Goal: Task Accomplishment & Management: Complete application form

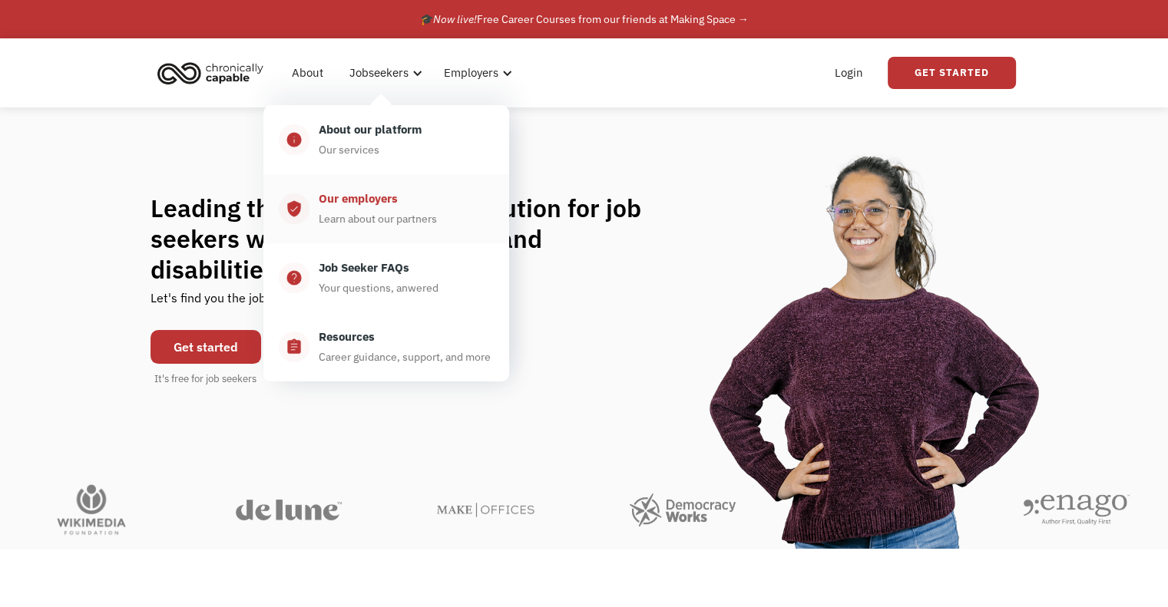
click at [396, 217] on div "Learn about our partners" at bounding box center [378, 219] width 118 height 18
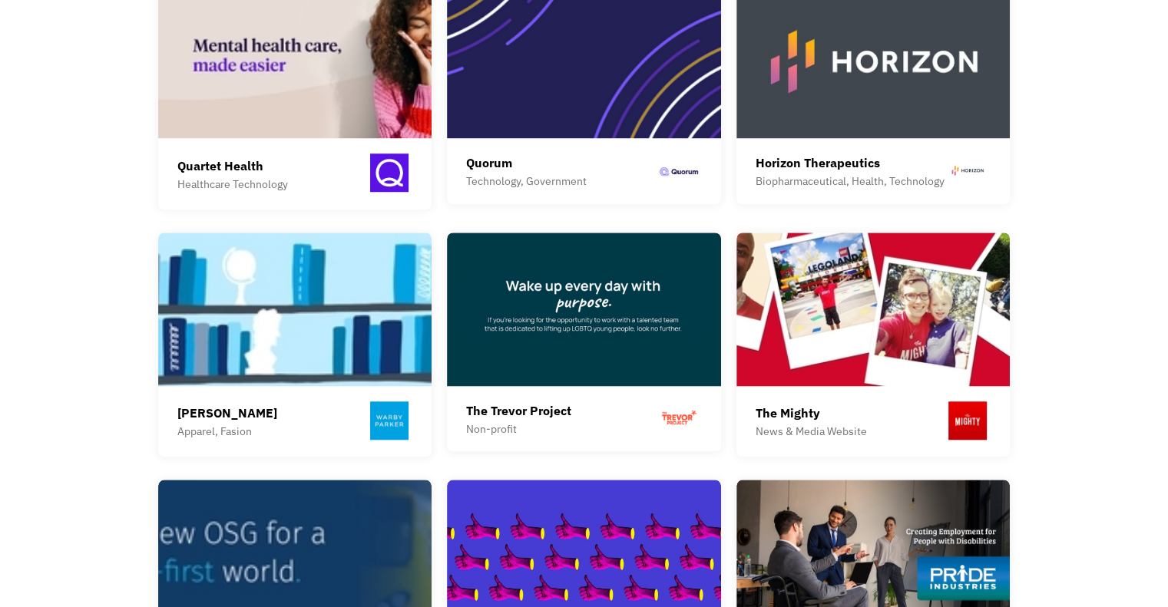
scroll to position [1210, 0]
click at [511, 329] on img at bounding box center [584, 310] width 274 height 154
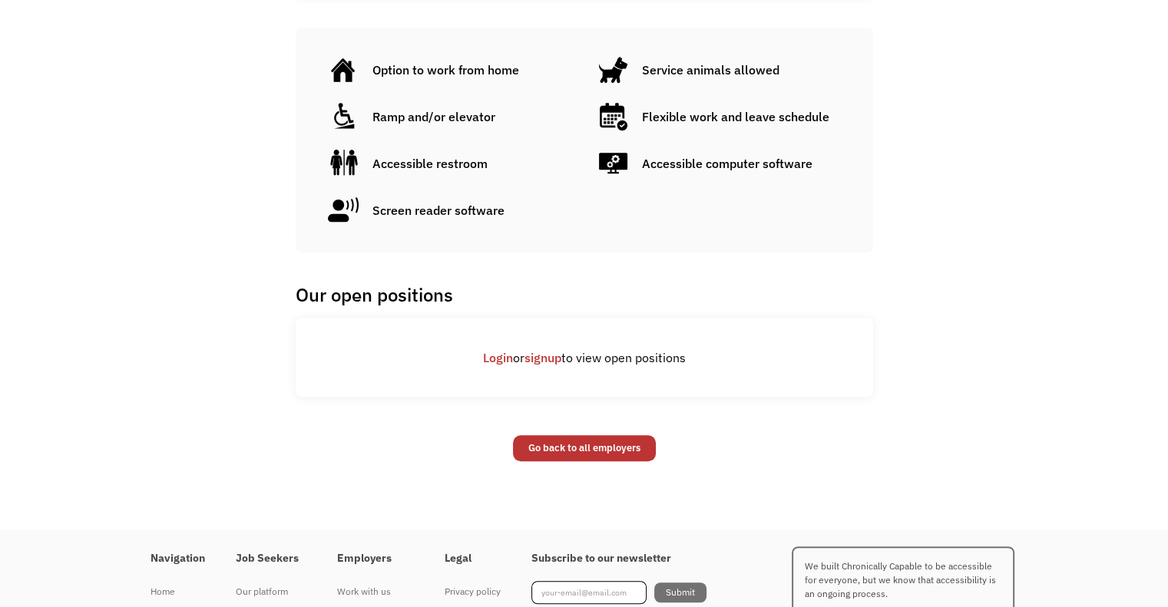
scroll to position [934, 0]
click at [554, 349] on link "signup" at bounding box center [543, 356] width 37 height 15
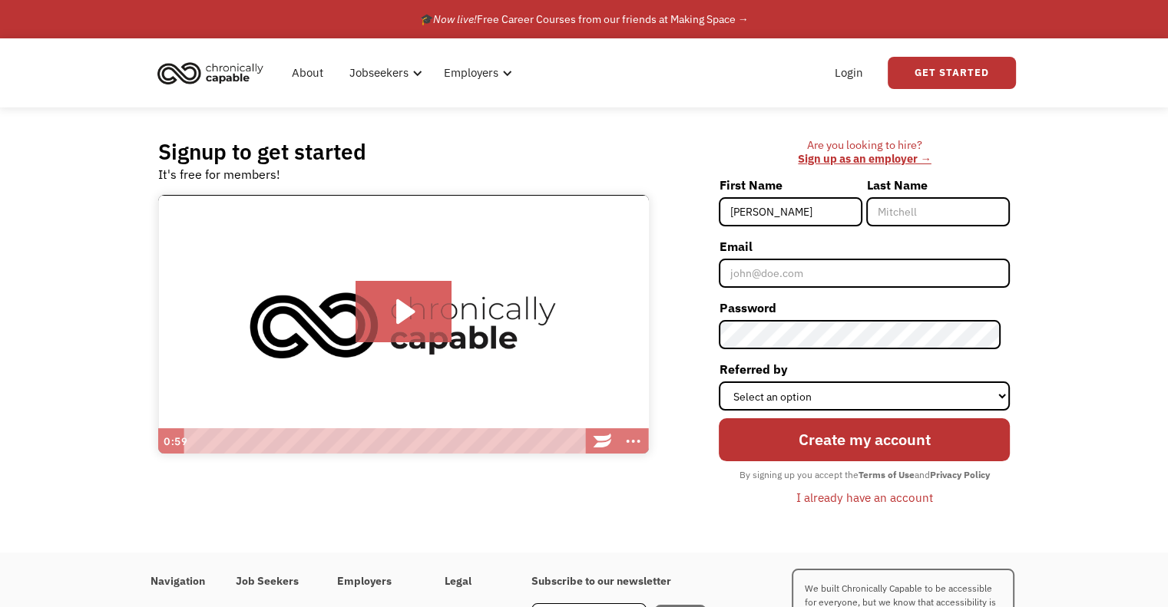
type input "Emma"
click at [968, 208] on input "Last Name" at bounding box center [938, 211] width 144 height 29
type input "Hyden"
click at [843, 288] on form "First Name Emma Last Name Hyden Email Password Referred by Select an option Ins…" at bounding box center [864, 342] width 291 height 338
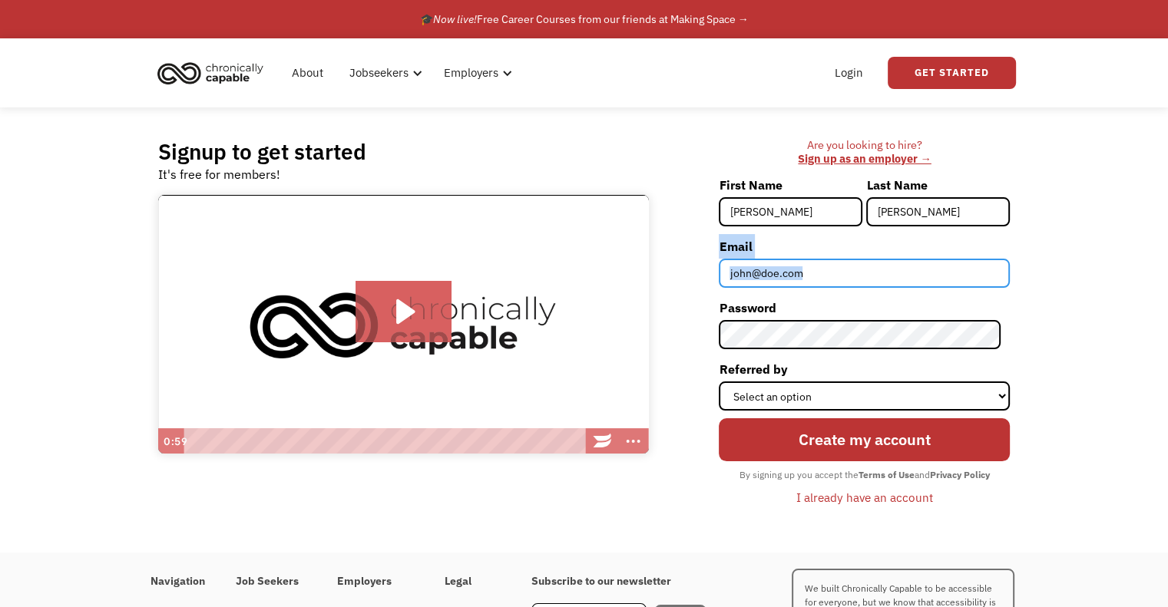
click at [848, 272] on input "Email" at bounding box center [864, 273] width 291 height 29
click at [851, 281] on input "Email" at bounding box center [864, 273] width 291 height 29
type input "[EMAIL_ADDRESS][DOMAIN_NAME]"
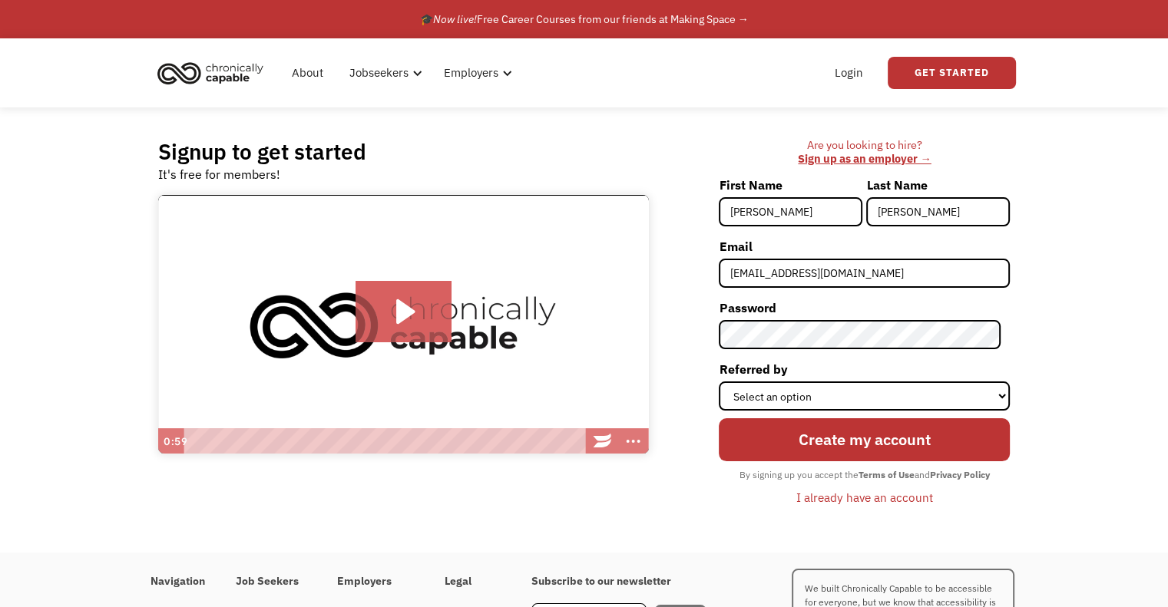
click at [851, 353] on form "First Name Emma Last Name Hyden Email alexhyden57@gmail.com Password Referred b…" at bounding box center [864, 342] width 291 height 338
click at [716, 347] on div "Are you looking to hire? ‍ Sign up as an employer → First Name Emma Last Name H…" at bounding box center [837, 330] width 346 height 385
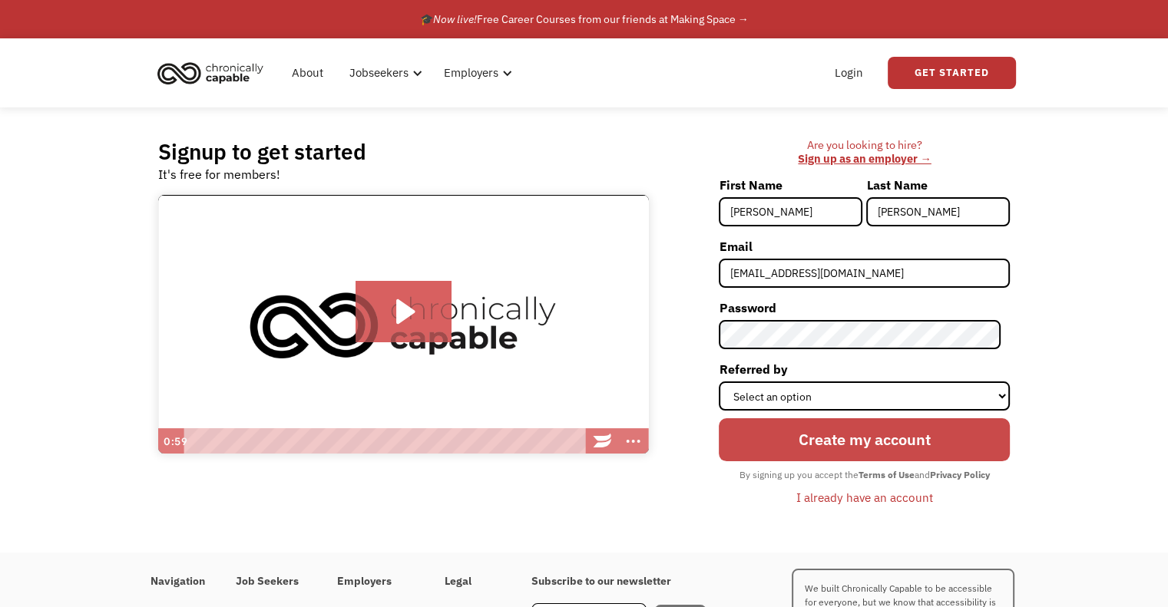
click at [769, 426] on input "Create my account" at bounding box center [864, 440] width 291 height 43
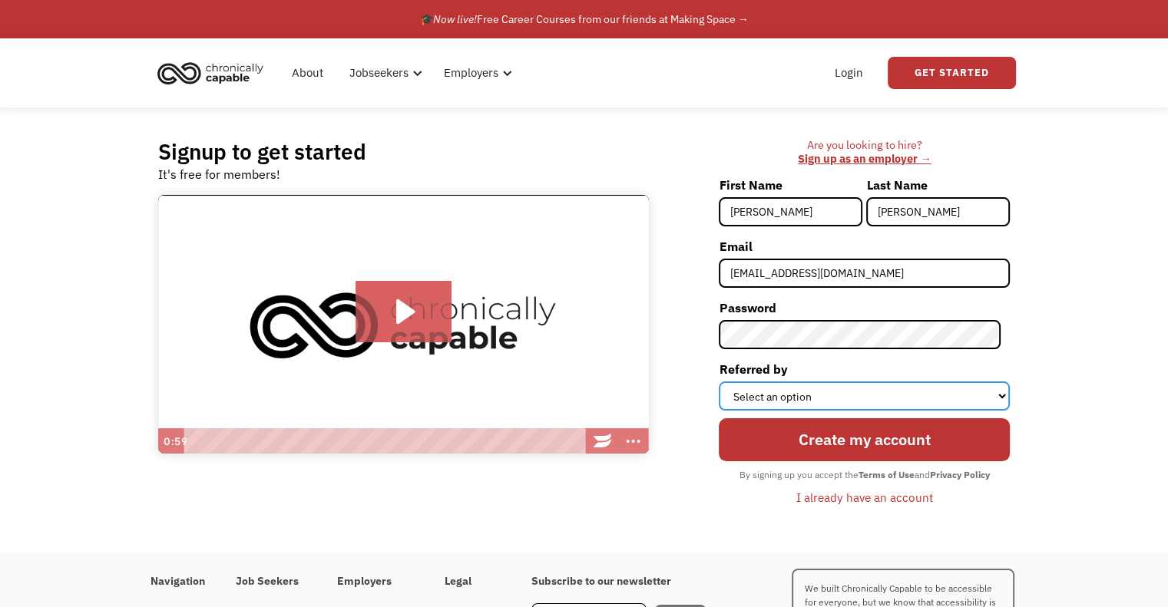
click at [758, 389] on select "Select an option Instagram Facebook Twitter Search Engine News Article Word of …" at bounding box center [864, 396] width 291 height 29
select select "Search Engine"
click at [728, 382] on select "Select an option Instagram Facebook Twitter Search Engine News Article Word of …" at bounding box center [864, 396] width 291 height 29
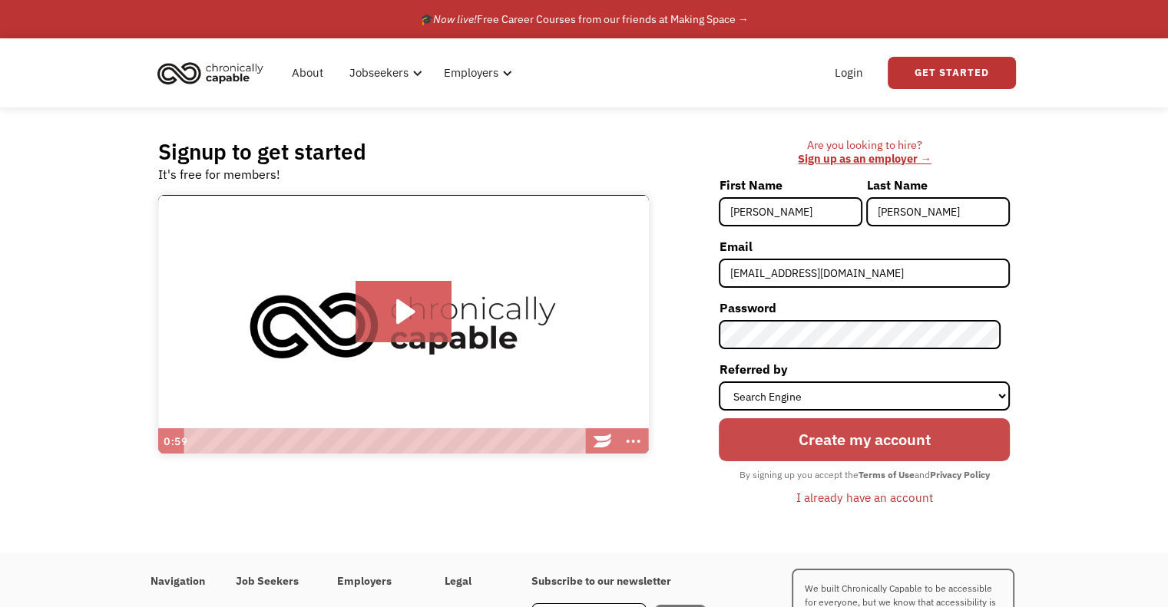
click at [789, 449] on input "Create my account" at bounding box center [864, 440] width 291 height 43
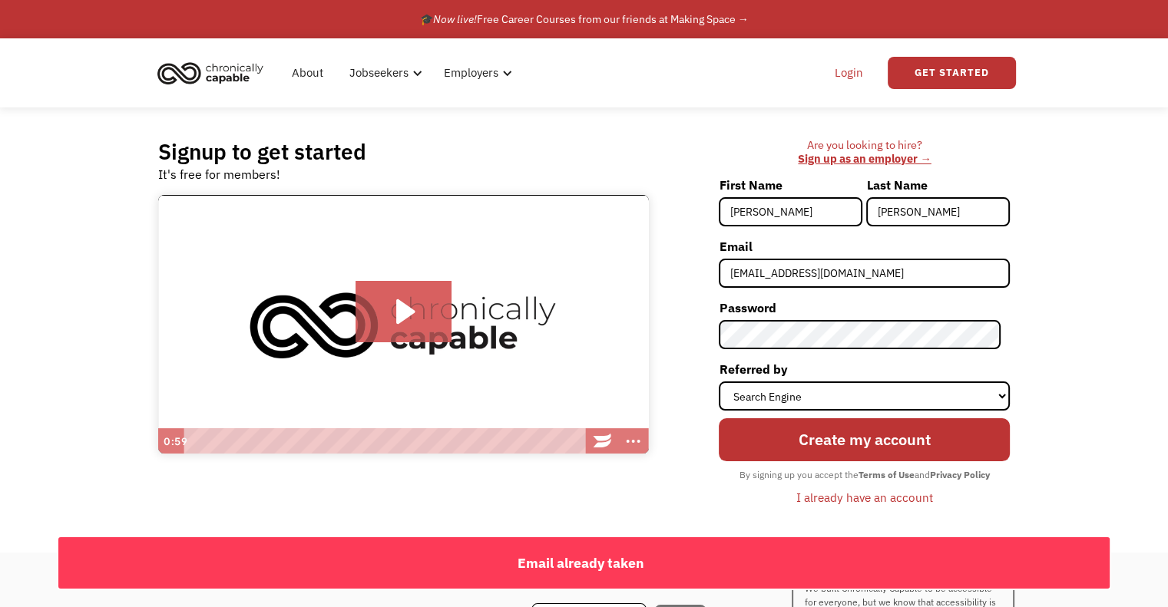
click at [851, 84] on link "Login" at bounding box center [849, 72] width 47 height 49
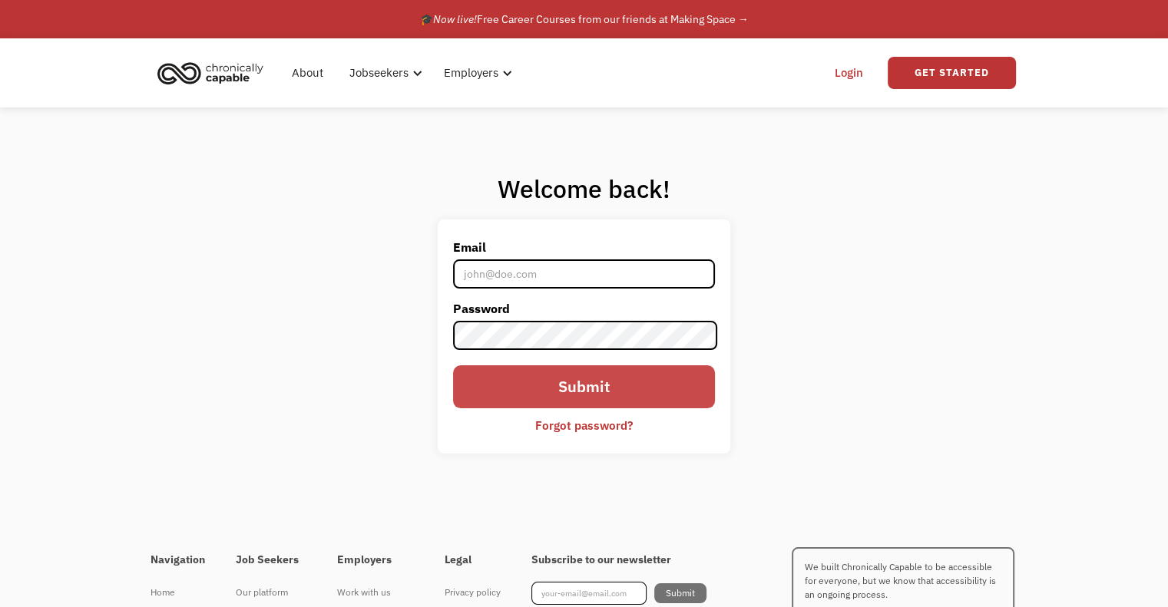
type input "[EMAIL_ADDRESS][DOMAIN_NAME]"
click at [606, 390] on input "Submit" at bounding box center [583, 387] width 261 height 43
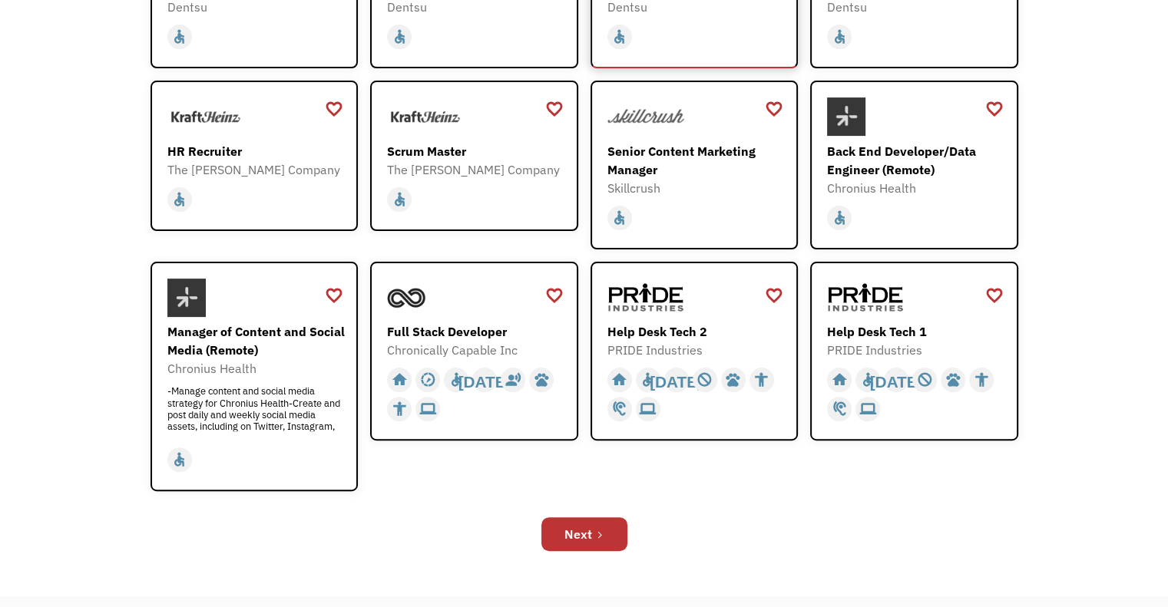
scroll to position [359, 0]
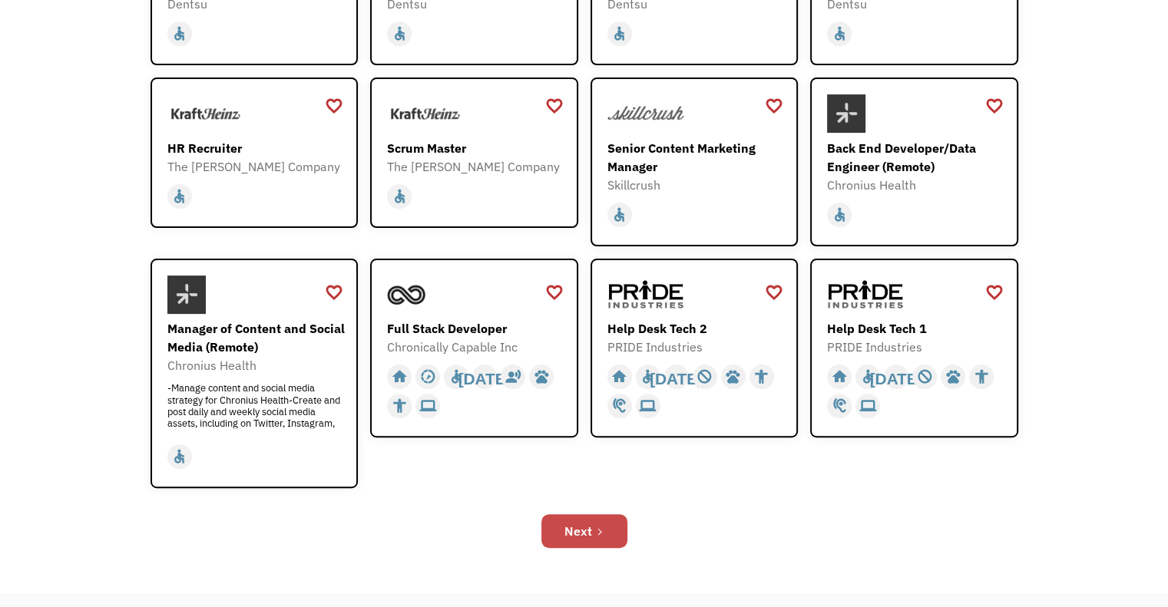
click at [604, 537] on link "Next" at bounding box center [584, 532] width 86 height 34
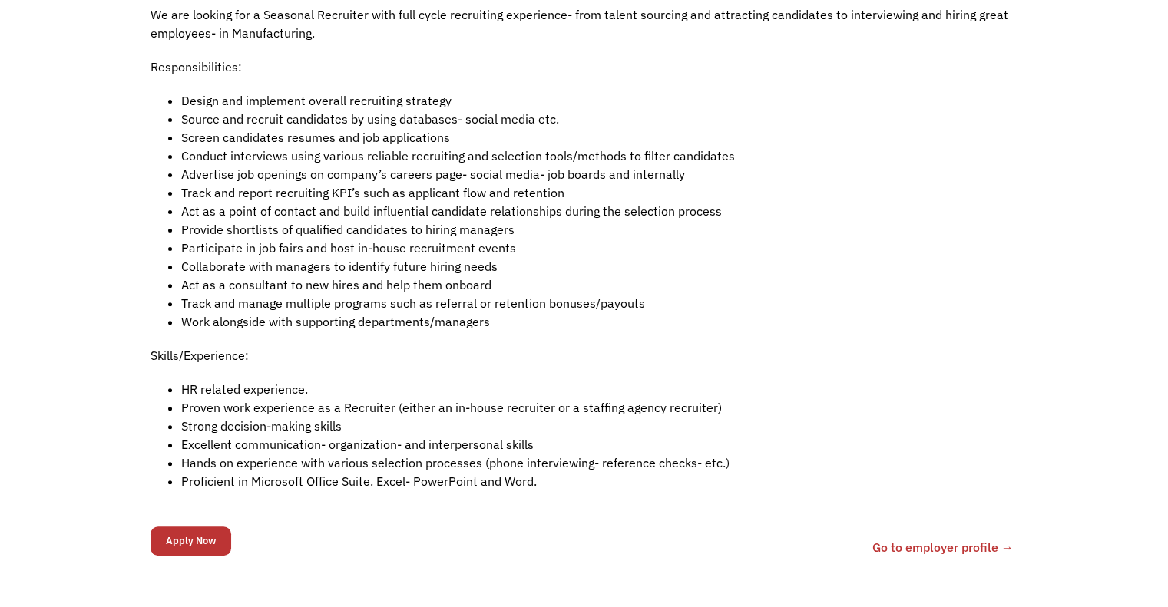
scroll to position [484, 0]
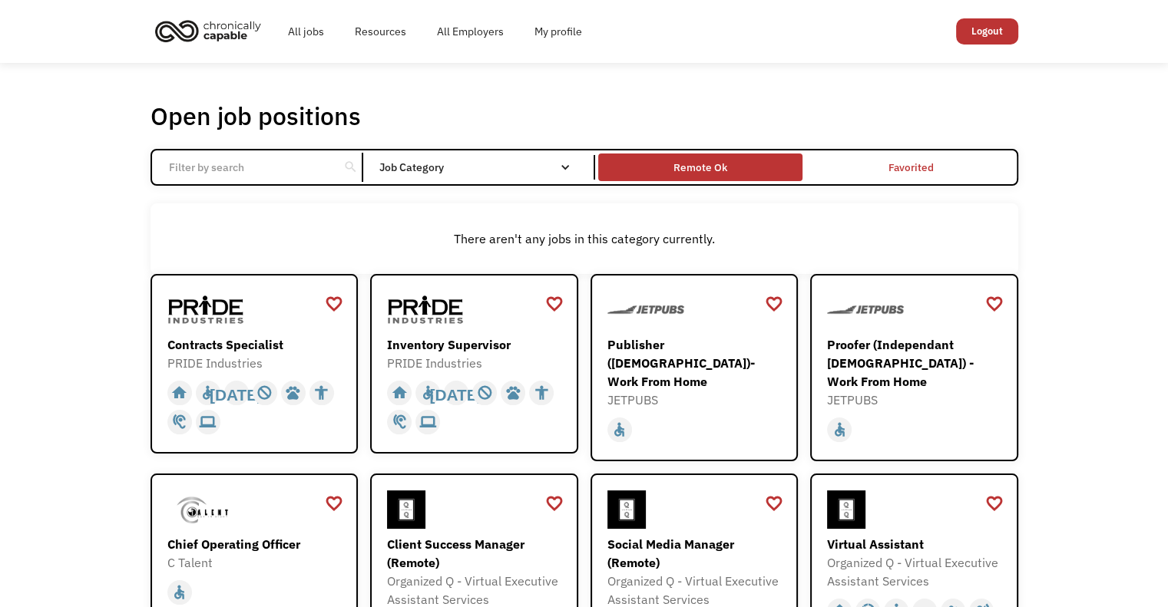
click at [685, 174] on div "Remote Ok" at bounding box center [700, 167] width 54 height 18
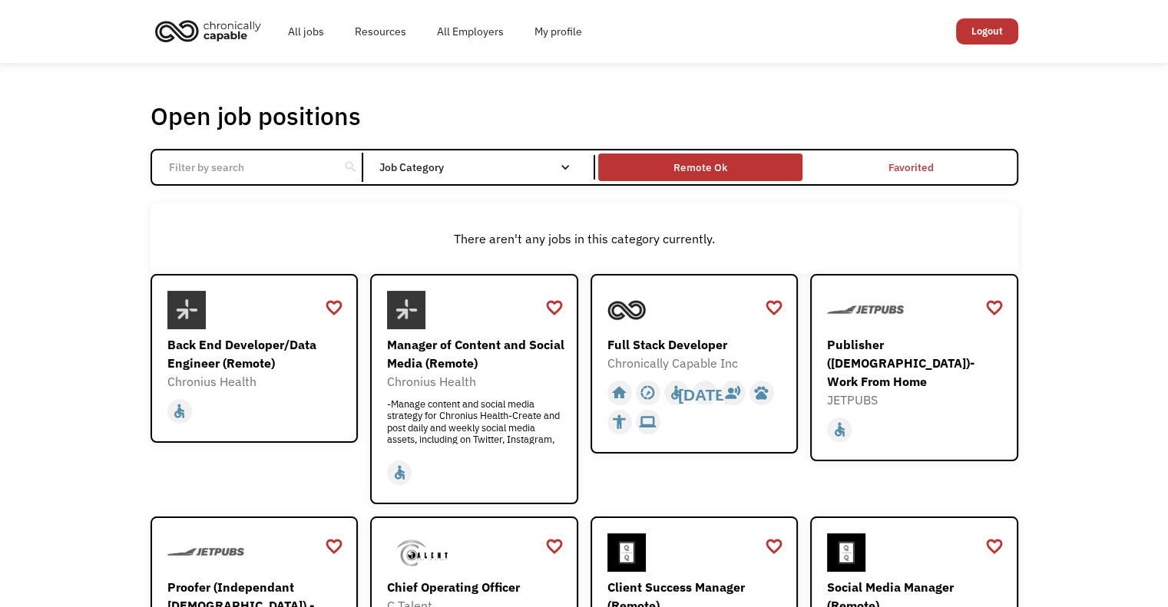
click at [713, 174] on div "Remote Ok" at bounding box center [700, 167] width 54 height 18
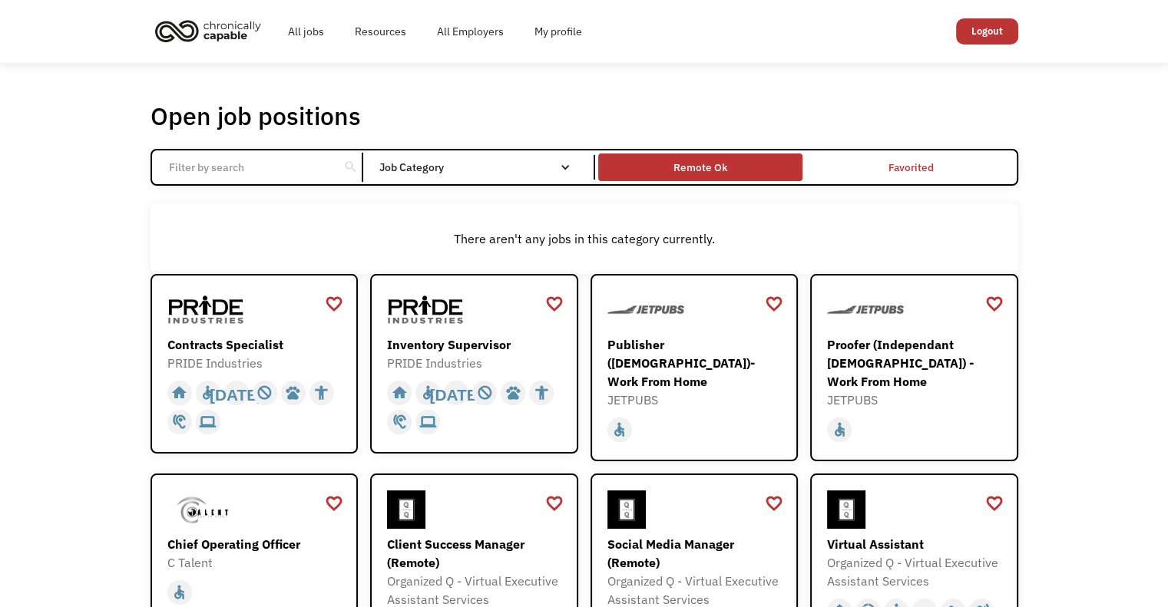
click at [713, 174] on div "Remote Ok" at bounding box center [700, 167] width 54 height 18
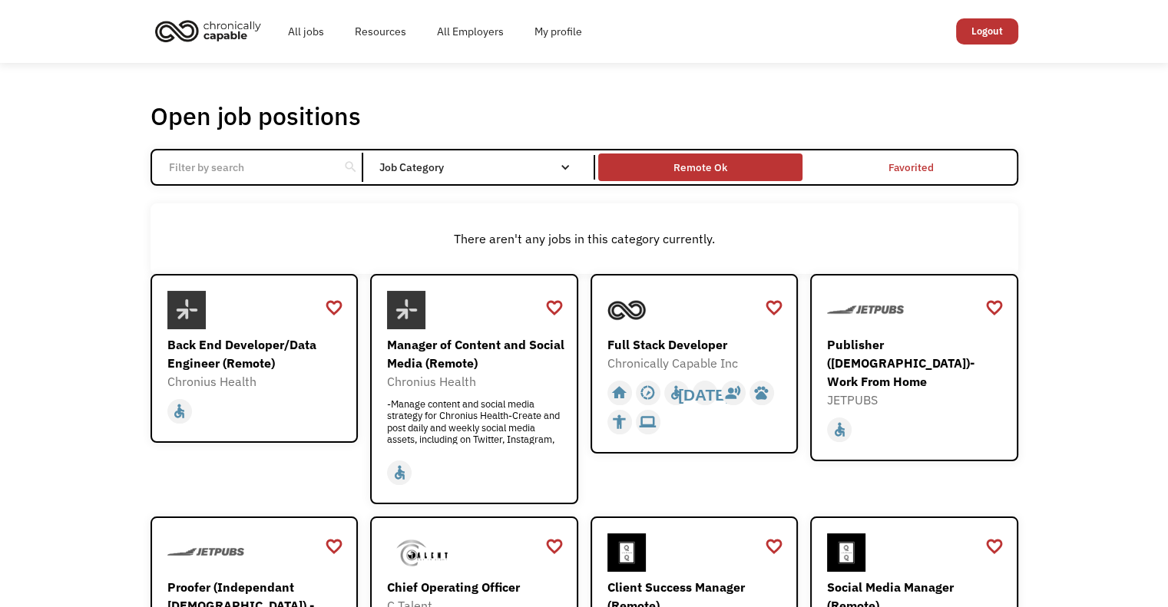
click at [713, 174] on div "Remote Ok" at bounding box center [700, 167] width 54 height 18
